Goal: Find specific page/section: Find specific page/section

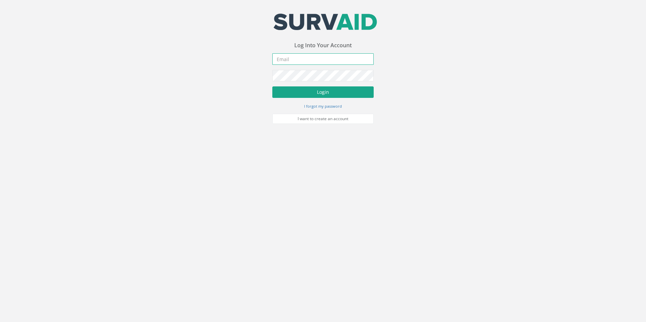
type input "[PERSON_NAME][EMAIL_ADDRESS][PERSON_NAME][DOMAIN_NAME]"
click at [311, 90] on button "Login" at bounding box center [322, 91] width 101 height 11
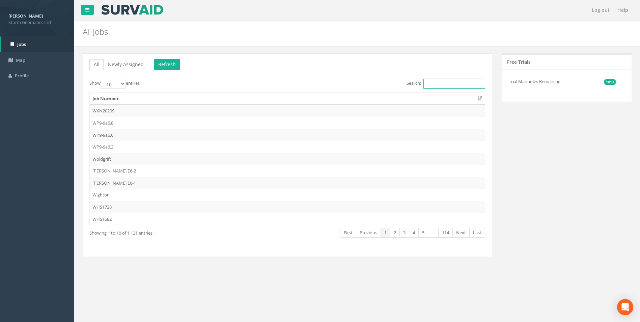
click at [431, 83] on input "Search:" at bounding box center [455, 84] width 62 height 10
click at [43, 65] on link "Map" at bounding box center [37, 60] width 74 height 16
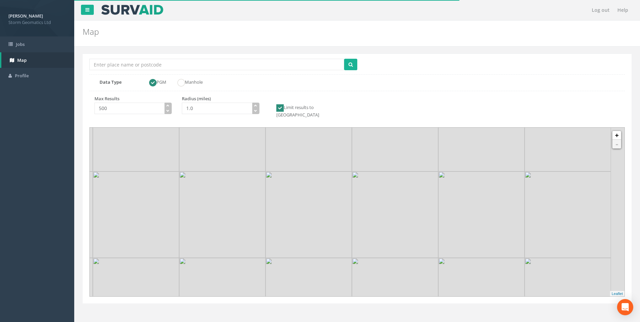
drag, startPoint x: 356, startPoint y: 239, endPoint x: 333, endPoint y: 218, distance: 31.1
click at [333, 218] on img at bounding box center [309, 215] width 86 height 86
click at [616, 131] on link "+" at bounding box center [617, 135] width 9 height 9
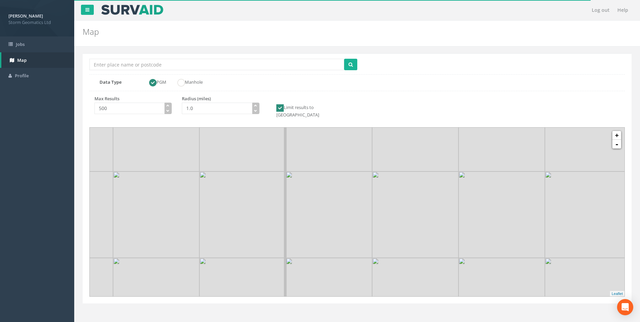
drag, startPoint x: 236, startPoint y: 239, endPoint x: 299, endPoint y: 211, distance: 69.8
drag, startPoint x: 256, startPoint y: 230, endPoint x: 319, endPoint y: 198, distance: 71.0
click at [319, 198] on img at bounding box center [295, 187] width 86 height 86
click at [318, 213] on img at bounding box center [303, 182] width 86 height 86
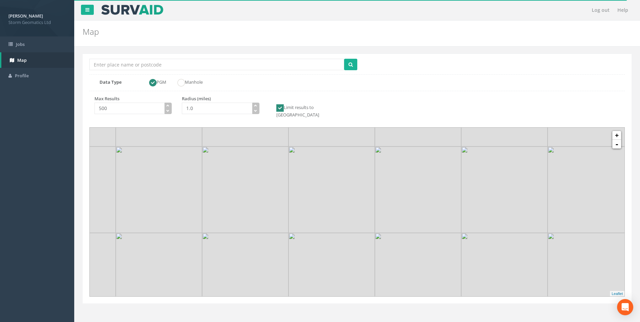
click at [314, 214] on img at bounding box center [332, 190] width 86 height 86
click at [319, 213] on img at bounding box center [306, 202] width 86 height 86
click at [327, 186] on img at bounding box center [337, 229] width 86 height 86
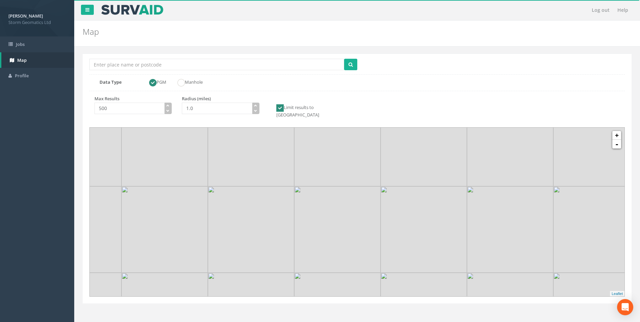
click at [327, 186] on img at bounding box center [337, 229] width 86 height 86
click at [434, 218] on img at bounding box center [391, 228] width 86 height 86
click at [423, 217] on img at bounding box center [391, 189] width 86 height 86
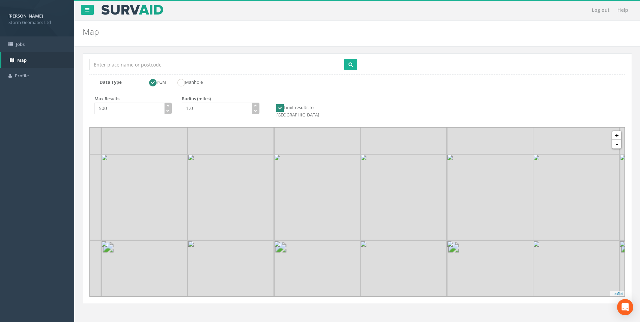
click at [423, 208] on img at bounding box center [404, 197] width 86 height 86
click at [350, 203] on img at bounding box center [341, 224] width 86 height 86
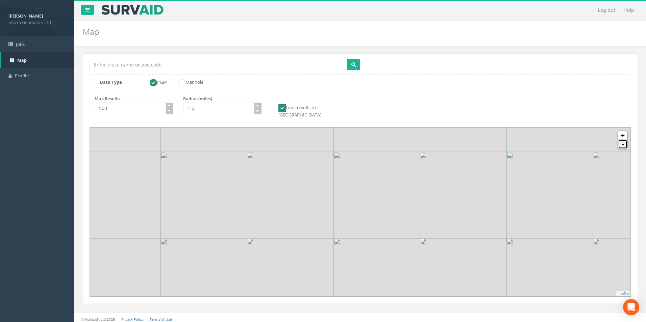
click at [623, 141] on link "-" at bounding box center [622, 144] width 9 height 9
click at [351, 68] on button "submit" at bounding box center [353, 64] width 13 height 11
click at [150, 65] on input "Location Search Box" at bounding box center [217, 64] width 257 height 11
click at [352, 68] on button "submit" at bounding box center [353, 64] width 13 height 11
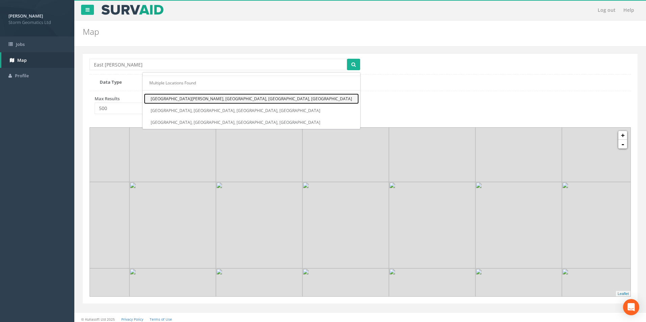
click at [318, 101] on link "[GEOGRAPHIC_DATA][PERSON_NAME], [GEOGRAPHIC_DATA], [GEOGRAPHIC_DATA], [GEOGRAPH…" at bounding box center [251, 99] width 215 height 10
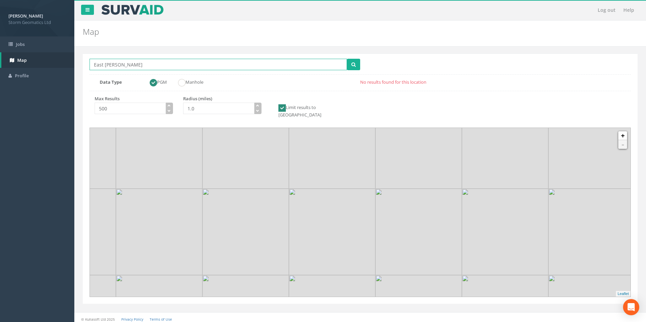
click at [204, 60] on input "East [PERSON_NAME]" at bounding box center [217, 64] width 257 height 11
type input "E"
click at [369, 248] on img at bounding box center [332, 232] width 86 height 86
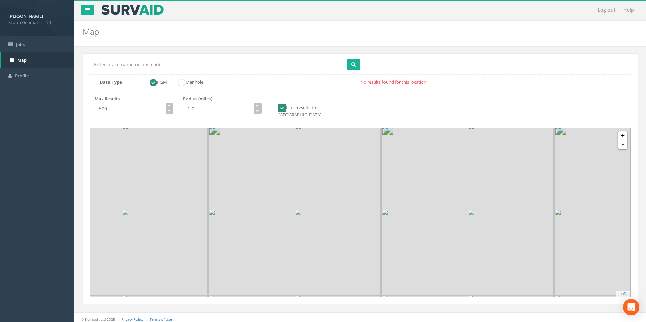
click at [369, 246] on img at bounding box center [338, 252] width 86 height 86
click at [369, 242] on img at bounding box center [350, 208] width 86 height 86
click at [145, 69] on input "Location Search Box" at bounding box center [217, 64] width 257 height 11
paste input "[PERSON_NAME][STREET_ADDRESS][PERSON_NAME]"
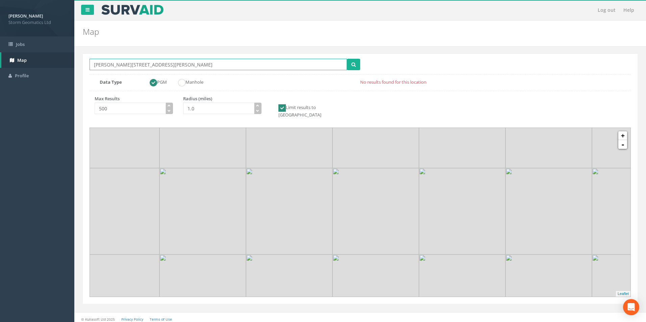
drag, startPoint x: 167, startPoint y: 64, endPoint x: 89, endPoint y: 66, distance: 78.0
click at [89, 65] on input "[PERSON_NAME][STREET_ADDRESS][PERSON_NAME]" at bounding box center [217, 64] width 257 height 11
click at [356, 65] on button "submit" at bounding box center [353, 64] width 13 height 11
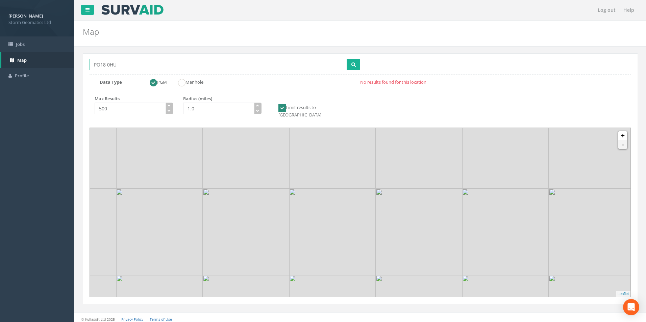
click at [135, 66] on input "PO18 0HU" at bounding box center [217, 64] width 257 height 11
type input "P"
click at [347, 59] on button "submit" at bounding box center [353, 64] width 13 height 11
click at [203, 64] on input "[GEOGRAPHIC_DATA]" at bounding box center [217, 64] width 257 height 11
type input "p"
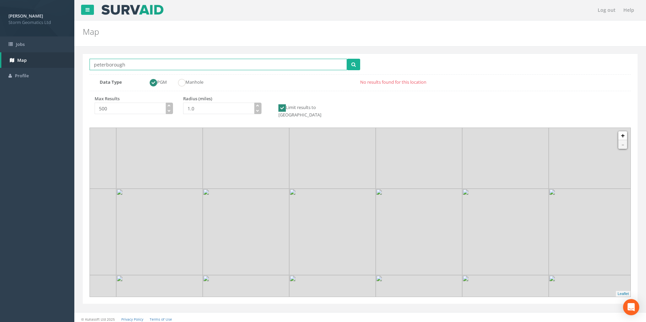
type input "peterborough"
click at [347, 59] on button "submit" at bounding box center [353, 64] width 13 height 11
click at [361, 208] on div "2" at bounding box center [360, 212] width 10 height 10
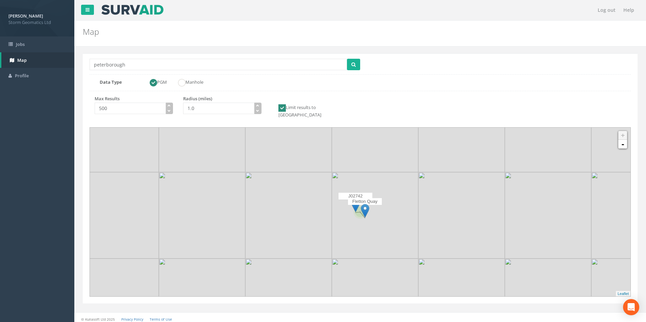
click at [622, 142] on icon at bounding box center [360, 212] width 563 height 176
click at [622, 142] on div "2 + - MapQuest Cluster Leaflet" at bounding box center [360, 212] width 540 height 169
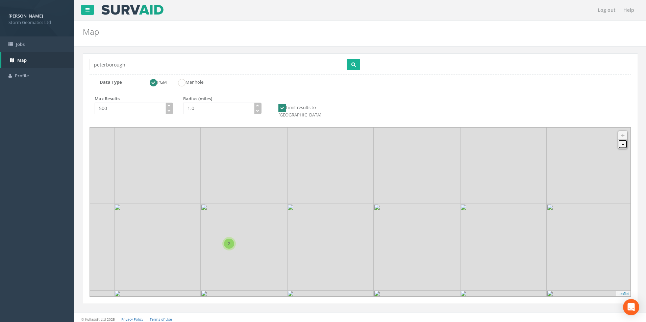
click at [622, 140] on link "-" at bounding box center [622, 144] width 9 height 9
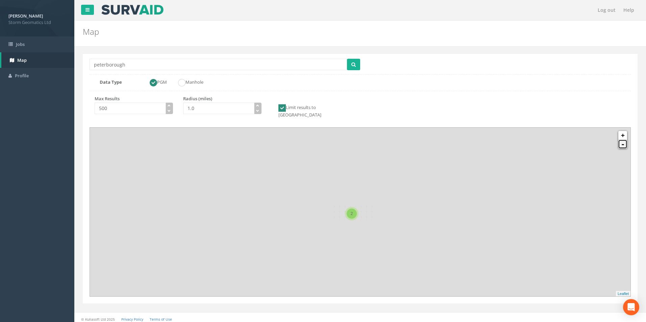
click at [622, 140] on link "-" at bounding box center [622, 144] width 9 height 9
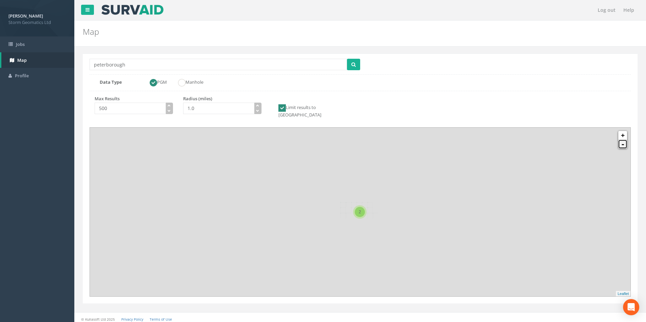
click at [622, 140] on link "-" at bounding box center [622, 144] width 9 height 9
